Goal: Contribute content: Add original content to the website for others to see

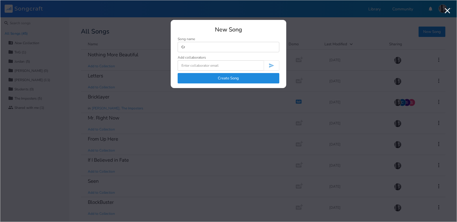
type input "C"
type input "NightSky"
click at [204, 79] on button "Create Song" at bounding box center [229, 78] width 102 height 10
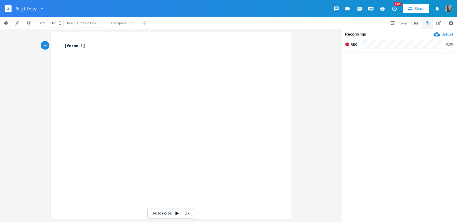
click at [219, 74] on div "xxxxxxxxxx [Verse 1] ​" at bounding box center [175, 131] width 223 height 179
type textarea "I heard every crack in you"
type textarea "r he"
type textarea "allelujah"
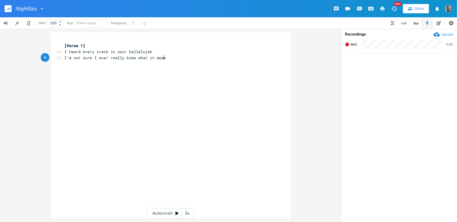
type textarea "I'm not sure I ever really knew what it meant"
type textarea "[DATE] and the dust still seett"
type textarea "ttles"
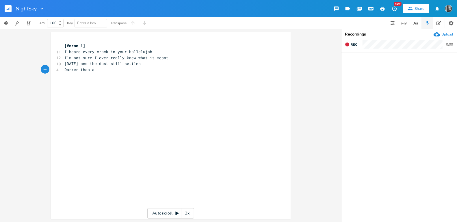
type textarea "Darker than a"
type textarea "Every record ha"
type textarea "s a a"
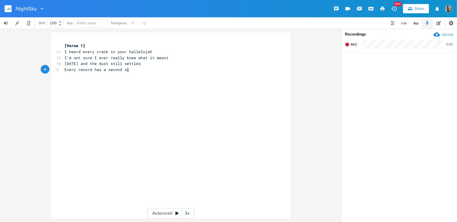
type textarea "second side"
type textarea "WE keep"
type textarea "CAUSE"
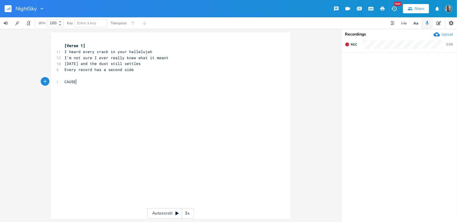
scroll to position [0, 13]
type textarea "[chorus]"
type textarea "Cause we keep finding each other"
type textarea "I"
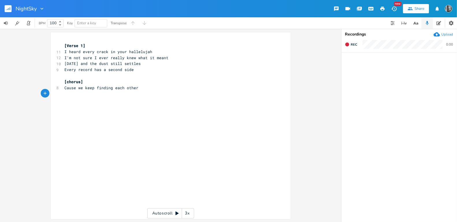
scroll to position [0, 1]
type textarea "in"
type textarea "in the quiet after thunder"
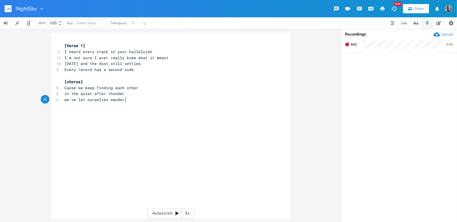
type textarea "we've let ourselves wander"
type textarea "let's meet under the night sky"
type textarea "he night sky"
drag, startPoint x: 135, startPoint y: 106, endPoint x: 51, endPoint y: 106, distance: 83.5
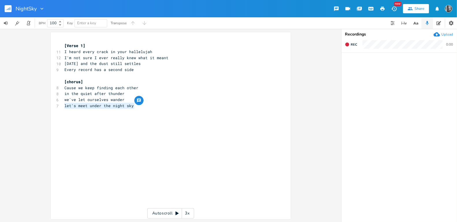
click at [51, 106] on div "let's meet under the night sky x [Verse 1] 11 I heard every crack in your halle…" at bounding box center [171, 125] width 240 height 187
type textarea "where the stillness pulls us und"
type textarea "der"
click at [113, 59] on span "I'm not sure I ever really knew what it meant" at bounding box center [117, 57] width 104 height 5
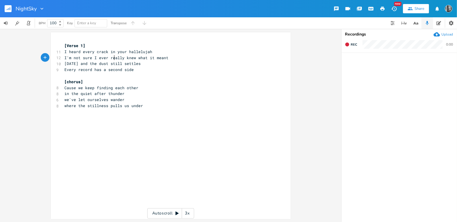
click at [113, 59] on span "I'm not sure I ever really knew what it meant" at bounding box center [117, 57] width 104 height 5
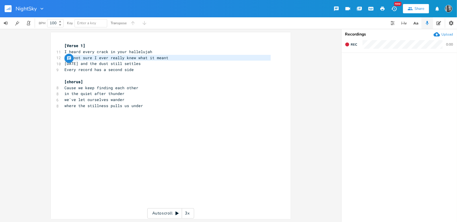
type textarea "NN"
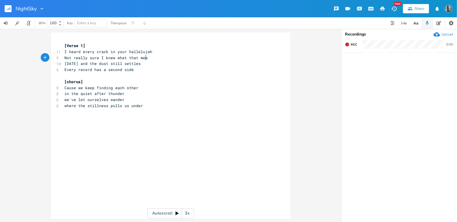
scroll to position [0, 67]
type textarea "Not really sure I knew what that meant"
click at [96, 59] on span "Not really sure I knew what that meant" at bounding box center [109, 57] width 88 height 5
type textarea "that"
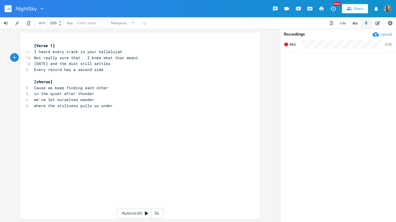
scroll to position [0, 1]
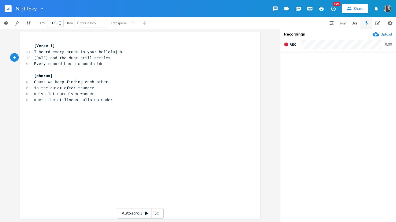
click at [126, 53] on pre "I heard every crack in your hallelujah" at bounding box center [137, 52] width 209 height 6
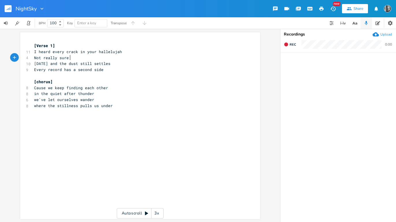
type textarea "Not really sure i"
type textarea "Ikn"
type textarea "knew what it meant"
click at [67, 59] on span "Not really sure I knew what it meant" at bounding box center [75, 57] width 83 height 5
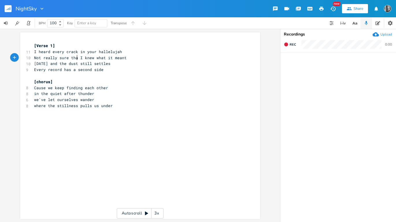
scroll to position [0, 7]
type textarea "that"
click at [123, 52] on pre "I heard every crack in your hallelujah" at bounding box center [137, 52] width 209 height 6
click at [68, 47] on pre "[Verse 1]" at bounding box center [137, 46] width 209 height 6
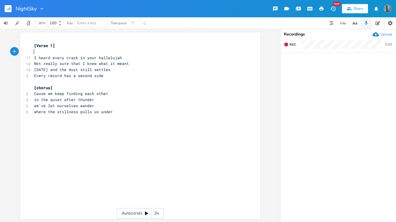
type textarea "F"
click at [123, 53] on pre "F" at bounding box center [137, 52] width 209 height 6
click at [123, 57] on pre "I heard every crack in your hallelujah" at bounding box center [137, 58] width 209 height 6
type textarea "C"
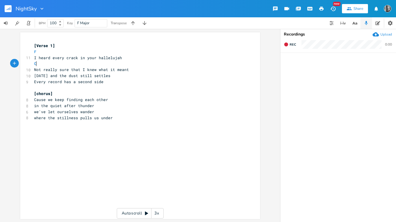
scroll to position [0, 2]
click at [141, 68] on pre "Not really sure that I knew what it meant" at bounding box center [137, 70] width 209 height 6
type textarea "\"
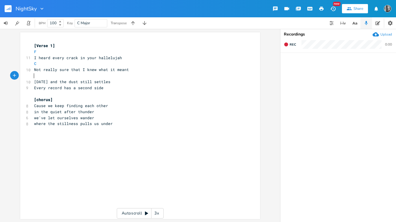
type textarea "F"
click at [140, 79] on pre "[DATE] and the dust still settles" at bounding box center [137, 82] width 209 height 6
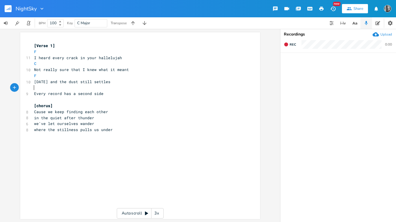
type textarea "C"
type textarea "E7"
click at [129, 101] on pre "​" at bounding box center [137, 100] width 209 height 6
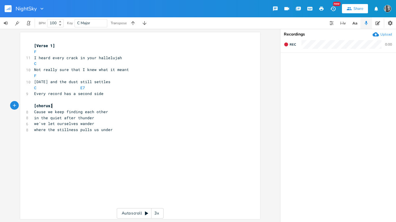
click at [81, 105] on pre "[chorus]" at bounding box center [137, 106] width 209 height 6
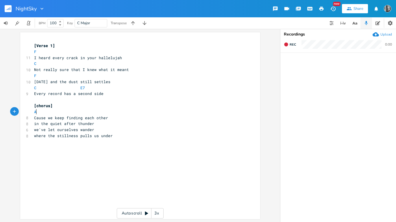
scroll to position [0, 5]
type textarea "Am"
click at [101, 116] on span "Cause we keep finding each other" at bounding box center [71, 117] width 74 height 5
click at [107, 117] on pre "Cause we keep finding each other" at bounding box center [137, 118] width 209 height 6
type textarea "C"
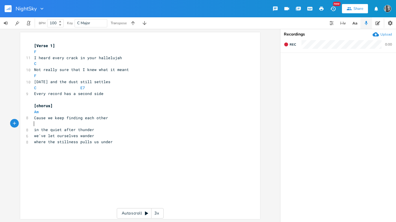
scroll to position [0, 2]
click at [91, 132] on span "in the quiet after thunder" at bounding box center [64, 129] width 60 height 5
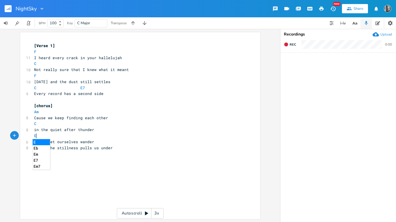
scroll to position [0, 5]
type textarea "Em"
type textarea "​"
click at [49, 134] on pre "Em" at bounding box center [137, 136] width 209 height 6
type textarea "7"
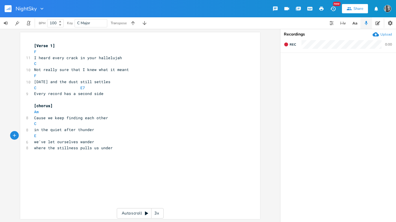
scroll to position [0, 2]
click at [97, 140] on pre "we've let ourselves wander" at bounding box center [137, 142] width 209 height 6
type textarea "F"
type textarea "G"
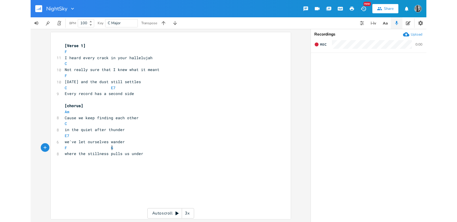
scroll to position [0, 2]
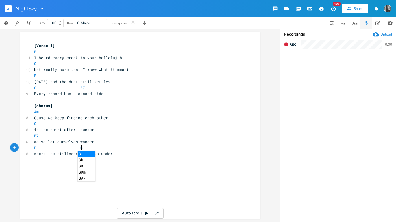
click at [135, 102] on pre "​" at bounding box center [137, 100] width 209 height 6
click at [133, 21] on icon "button" at bounding box center [133, 23] width 4 height 4
click at [144, 23] on icon "button" at bounding box center [144, 23] width 4 height 4
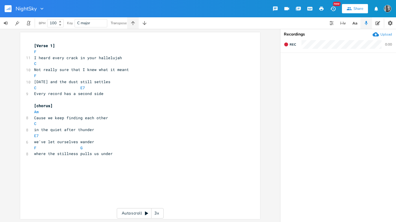
click at [133, 26] on icon "button" at bounding box center [133, 23] width 6 height 6
click at [127, 17] on button "button" at bounding box center [133, 23] width 12 height 12
click at [144, 22] on icon "button" at bounding box center [145, 23] width 6 height 6
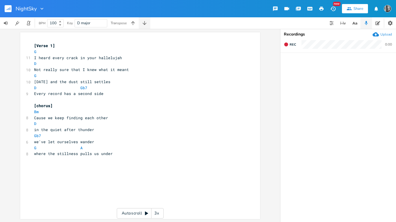
click at [144, 22] on icon "button" at bounding box center [145, 23] width 6 height 6
click at [135, 22] on icon "button" at bounding box center [133, 23] width 6 height 6
